Goal: Information Seeking & Learning: Learn about a topic

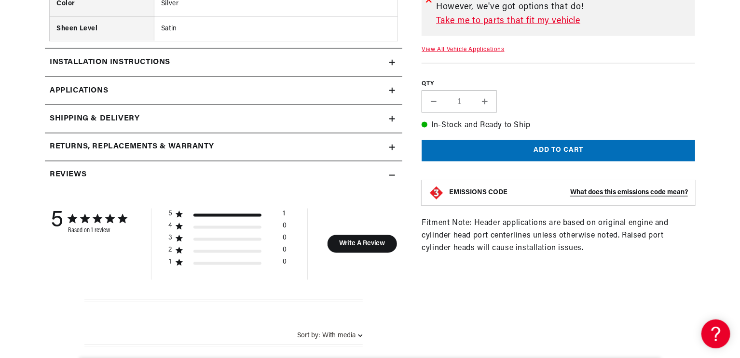
scroll to position [964, 0]
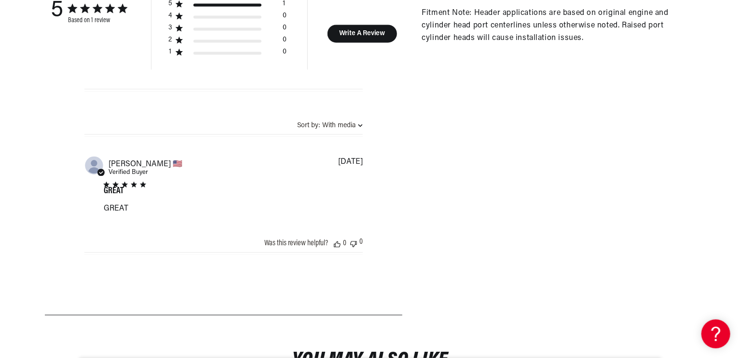
scroll to position [0, 365]
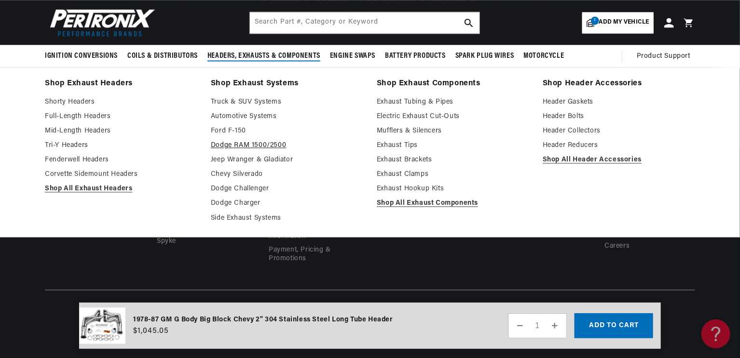
scroll to position [3137, 0]
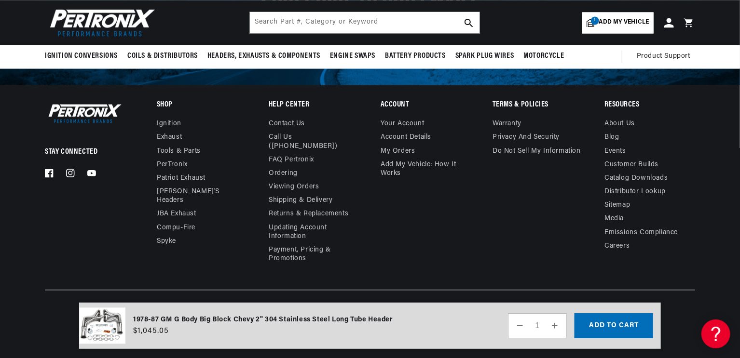
click at [100, 325] on img at bounding box center [102, 326] width 46 height 37
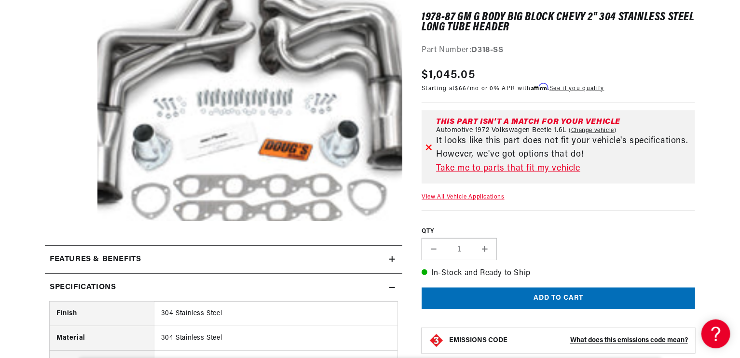
scroll to position [0, 3]
click at [586, 135] on link "Change vehicle" at bounding box center [592, 131] width 48 height 8
select select "1972"
select select "Volkswagen"
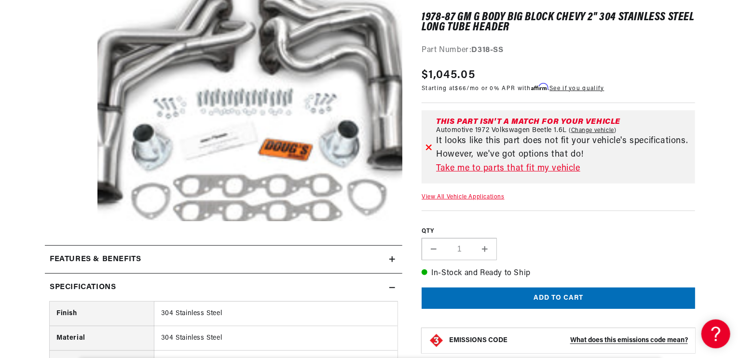
select select "Beetle"
select select "1.6L"
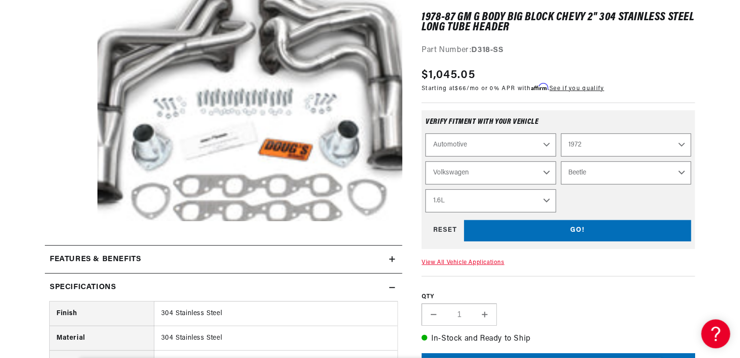
click at [540, 157] on select "Automotive Agricultural Industrial Marine Motorcycle" at bounding box center [490, 145] width 130 height 23
click at [431, 157] on select "Automotive Agricultural Industrial Marine Motorcycle" at bounding box center [490, 145] width 130 height 23
click at [606, 157] on select "2024 2023 2022 2021 2020 2019 2018 2017 2016 2015 2014 2013 2012 2011 2010 2009…" at bounding box center [626, 145] width 130 height 23
click at [572, 157] on select "2024 2023 2022 2021 2020 2019 2018 2017 2016 2015 2014 2013 2012 2011 2010 2009…" at bounding box center [626, 145] width 130 height 23
select select "1987"
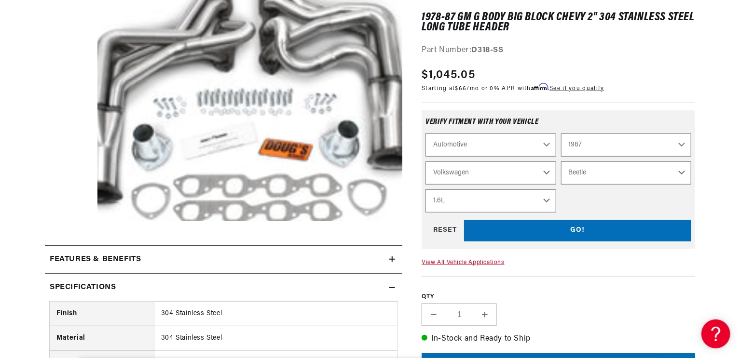
select select "Make"
select select "Model"
select select "Engine"
click at [544, 185] on select "Make American Motors Bentley Buick Cadillac Chevrolet Chrysler Dodge Ford GMC H…" at bounding box center [490, 173] width 130 height 23
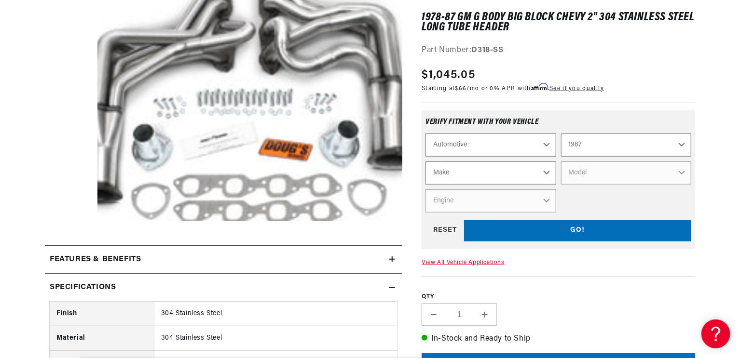
select select "Chevrolet"
click at [431, 185] on select "Make American Motors Bentley Buick Cadillac Chevrolet Chrysler Dodge Ford GMC H…" at bounding box center [490, 173] width 130 height 23
select select "Chevrolet"
click at [598, 185] on select "Model Astro B60 Blazer C20 C35 C50 C60 C70 [GEOGRAPHIC_DATA] Caprice Corvette E…" at bounding box center [626, 173] width 130 height 23
select select "[PERSON_NAME]"
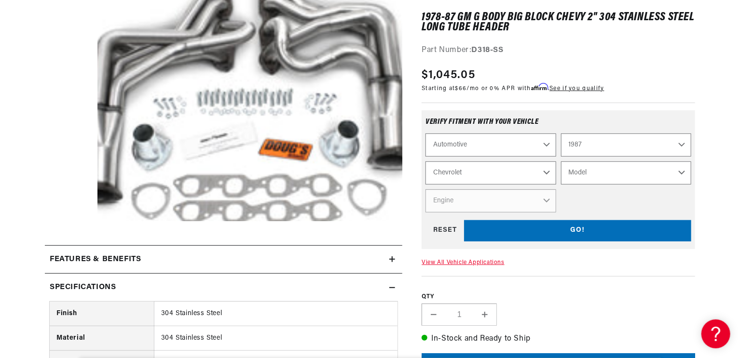
click at [572, 185] on select "Model Astro B60 Blazer C20 C35 C50 C60 C70 [GEOGRAPHIC_DATA] Caprice Corvette E…" at bounding box center [626, 173] width 130 height 23
select select "[PERSON_NAME]"
click at [551, 213] on select "Engine 4.4L 5.0L 5.7L 6.6L 7.4L" at bounding box center [490, 200] width 130 height 23
select select "7.4L"
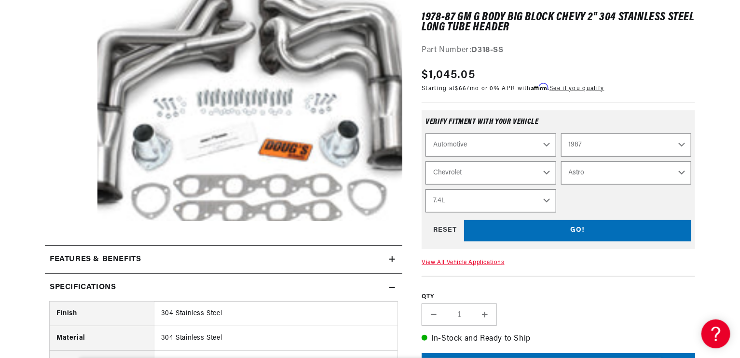
click at [431, 213] on select "Engine 4.4L 5.0L 5.7L 6.6L 7.4L" at bounding box center [490, 200] width 130 height 23
select select "Engine"
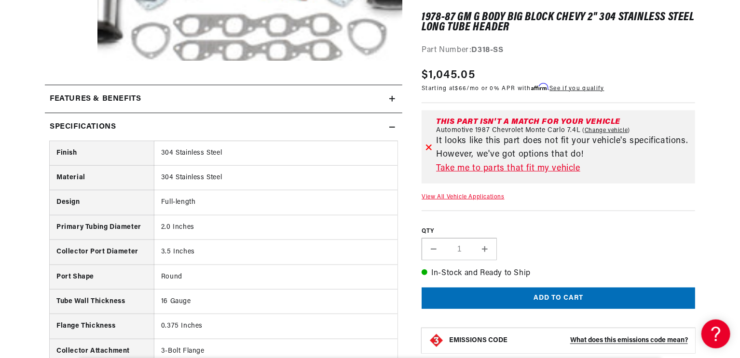
scroll to position [0, 365]
click at [613, 135] on link "Change vehicle" at bounding box center [606, 131] width 48 height 8
select select "1987"
select select "Chevrolet"
select select "[PERSON_NAME]"
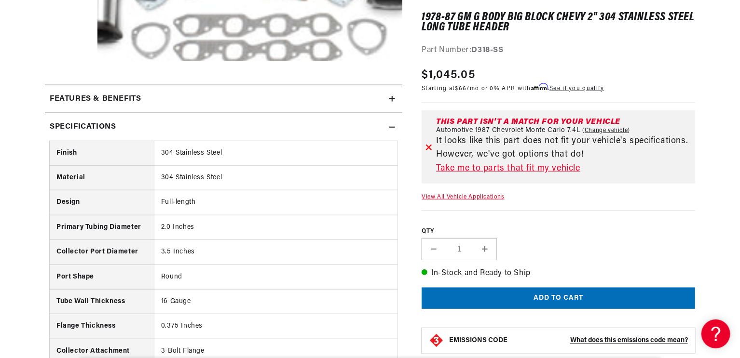
select select "7.4L"
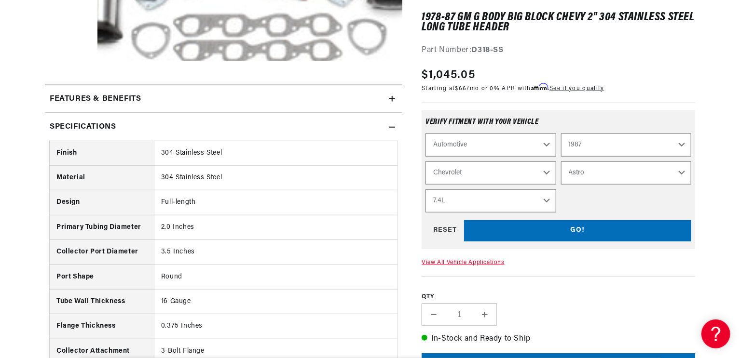
click at [609, 157] on select "2024 2023 2022 2021 2020 2019 2018 2017 2016 2015 2014 2013 2012 2011 2010 2009…" at bounding box center [626, 145] width 130 height 23
click at [691, 157] on select "2024 2023 2022 2021 2020 2019 2018 2017 2016 2015 2014 2013 2012 2011 2010 2009…" at bounding box center [626, 145] width 130 height 23
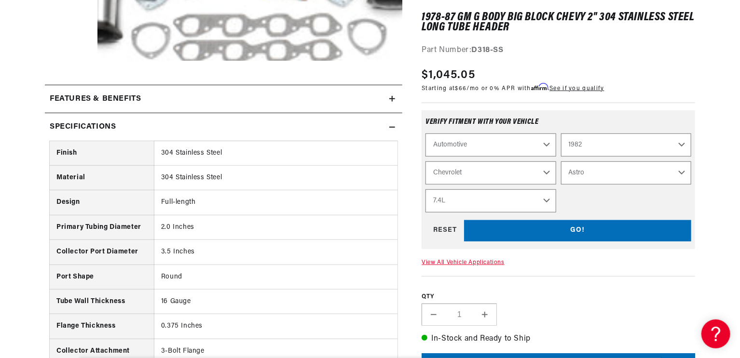
click at [572, 157] on select "2024 2023 2022 2021 2020 2019 2018 2017 2016 2015 2014 2013 2012 2011 2010 2009…" at bounding box center [626, 145] width 130 height 23
select select "1987"
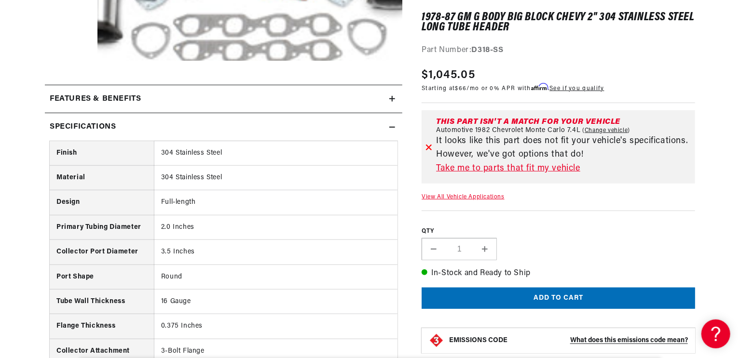
scroll to position [0, 0]
click at [606, 135] on link "Change vehicle" at bounding box center [606, 131] width 48 height 8
select select "1982"
select select "Chevrolet"
select select "[PERSON_NAME]"
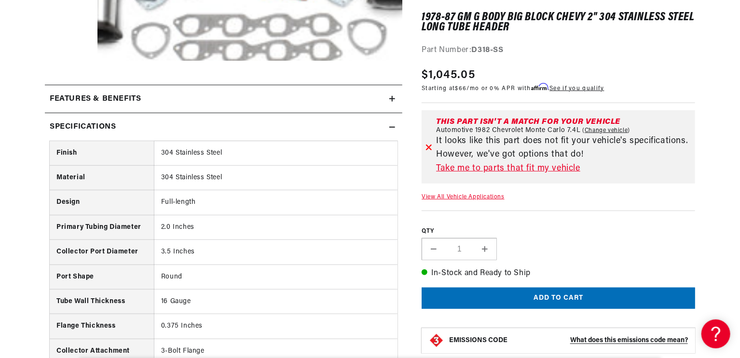
select select "7.4L"
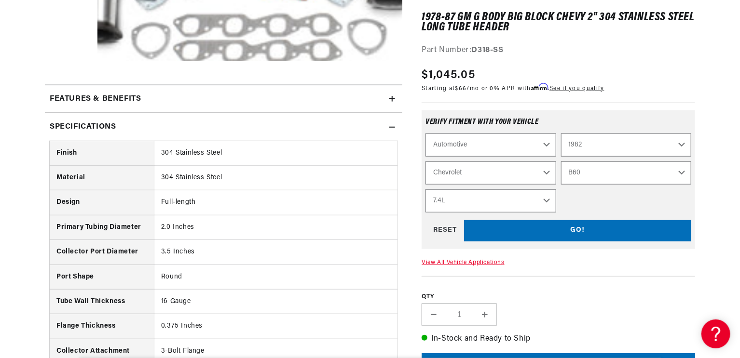
click at [655, 185] on select "B60 C10 C10 Suburban C15 C20 C20 Suburban C30 C60 C70 [GEOGRAPHIC_DATA] Caprice…" at bounding box center [626, 173] width 130 height 23
click at [572, 185] on select "B60 C10 C10 Suburban C15 C20 C20 Suburban C30 C60 C70 [GEOGRAPHIC_DATA] Caprice…" at bounding box center [626, 173] width 130 height 23
select select "[PERSON_NAME]"
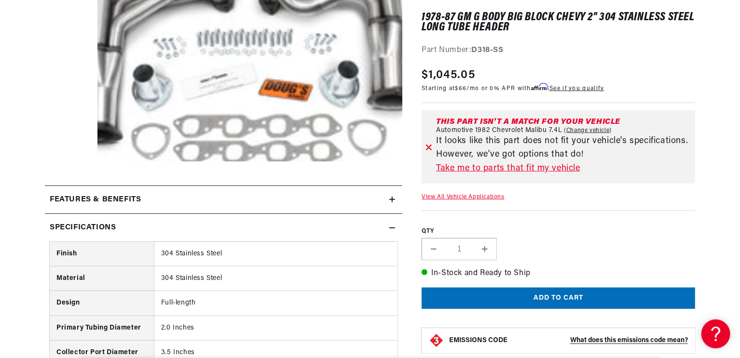
scroll to position [161, 0]
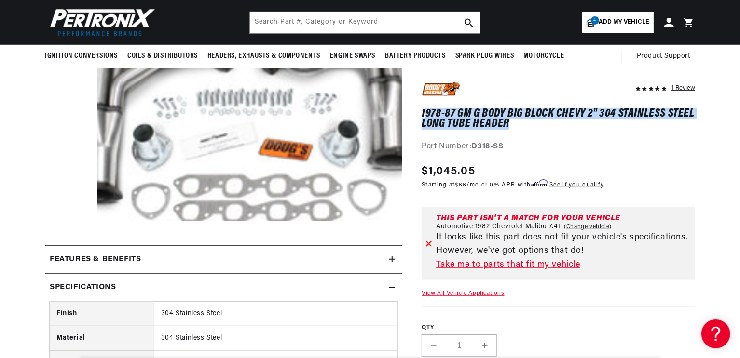
drag, startPoint x: 639, startPoint y: 147, endPoint x: 430, endPoint y: 129, distance: 210.0
click at [431, 129] on h1 "1978-87 GM G Body Big Block Chevy 2" 304 Stainless Steel Long Tube Header" at bounding box center [557, 119] width 273 height 20
